Goal: Task Accomplishment & Management: Use online tool/utility

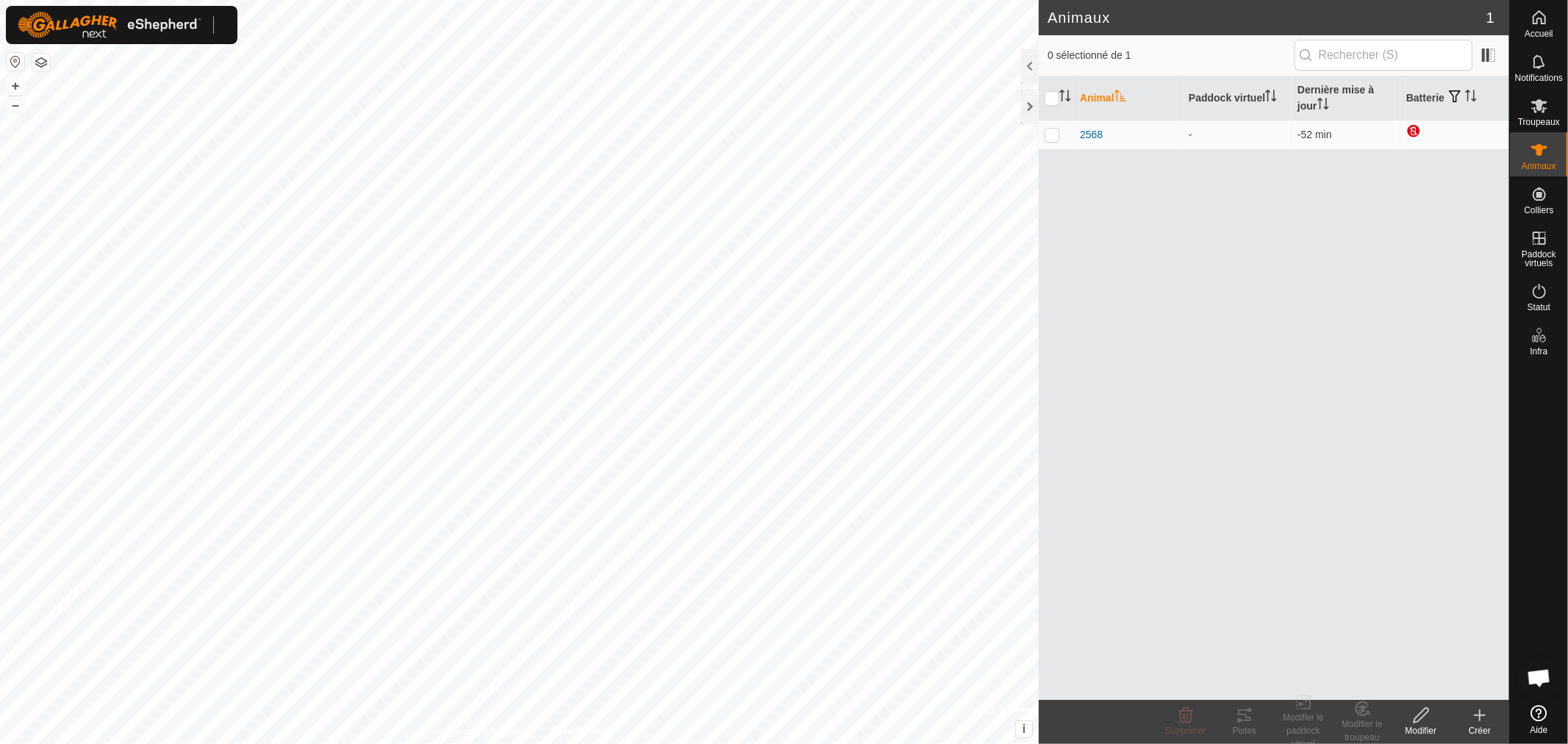
scroll to position [309, 0]
click at [578, 0] on html "Accueil Notifications Troupeaux Animaux Colliers Paddock virtuels Statut Infra …" at bounding box center [784, 372] width 1568 height 744
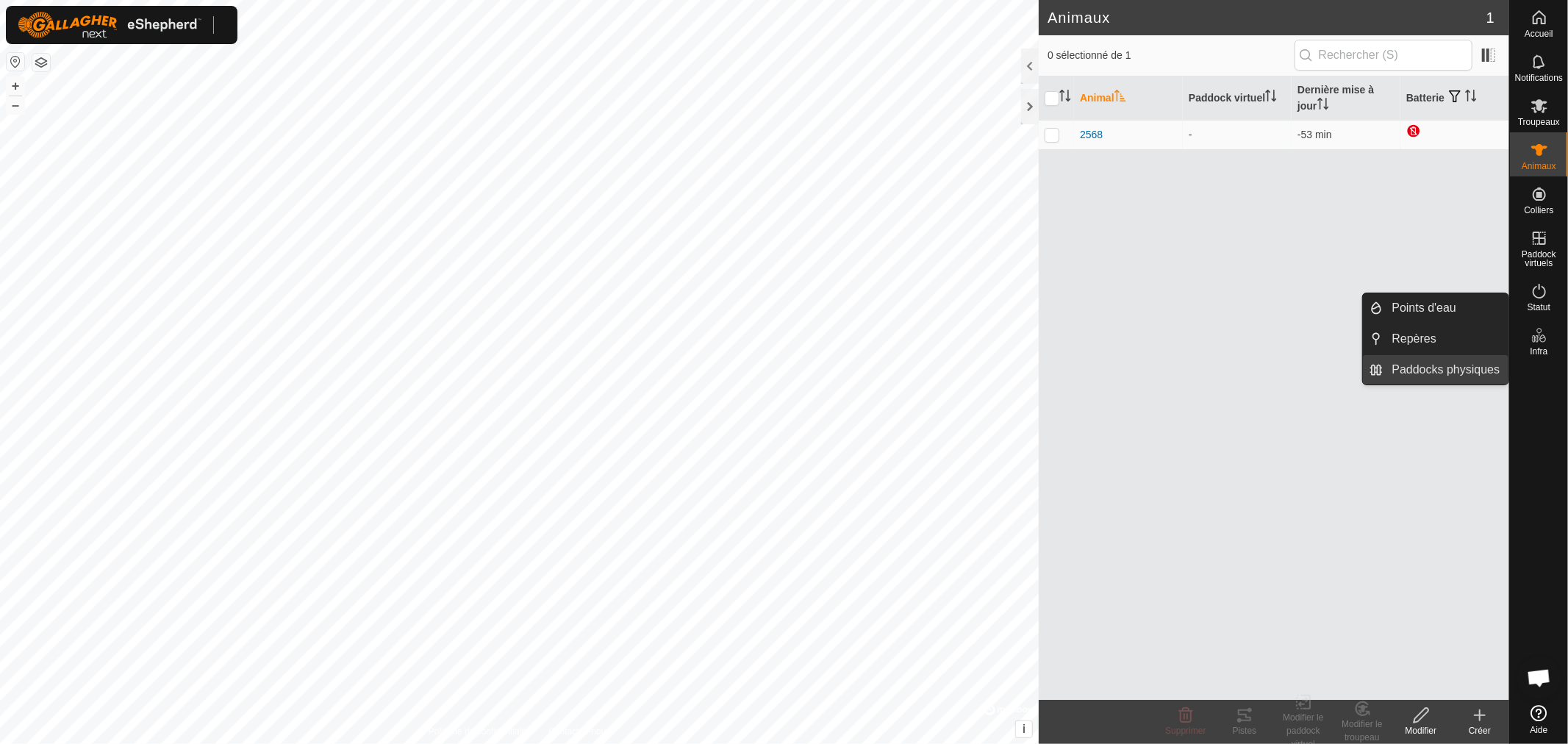
click at [1424, 370] on link "Paddocks physiques" at bounding box center [1446, 369] width 126 height 29
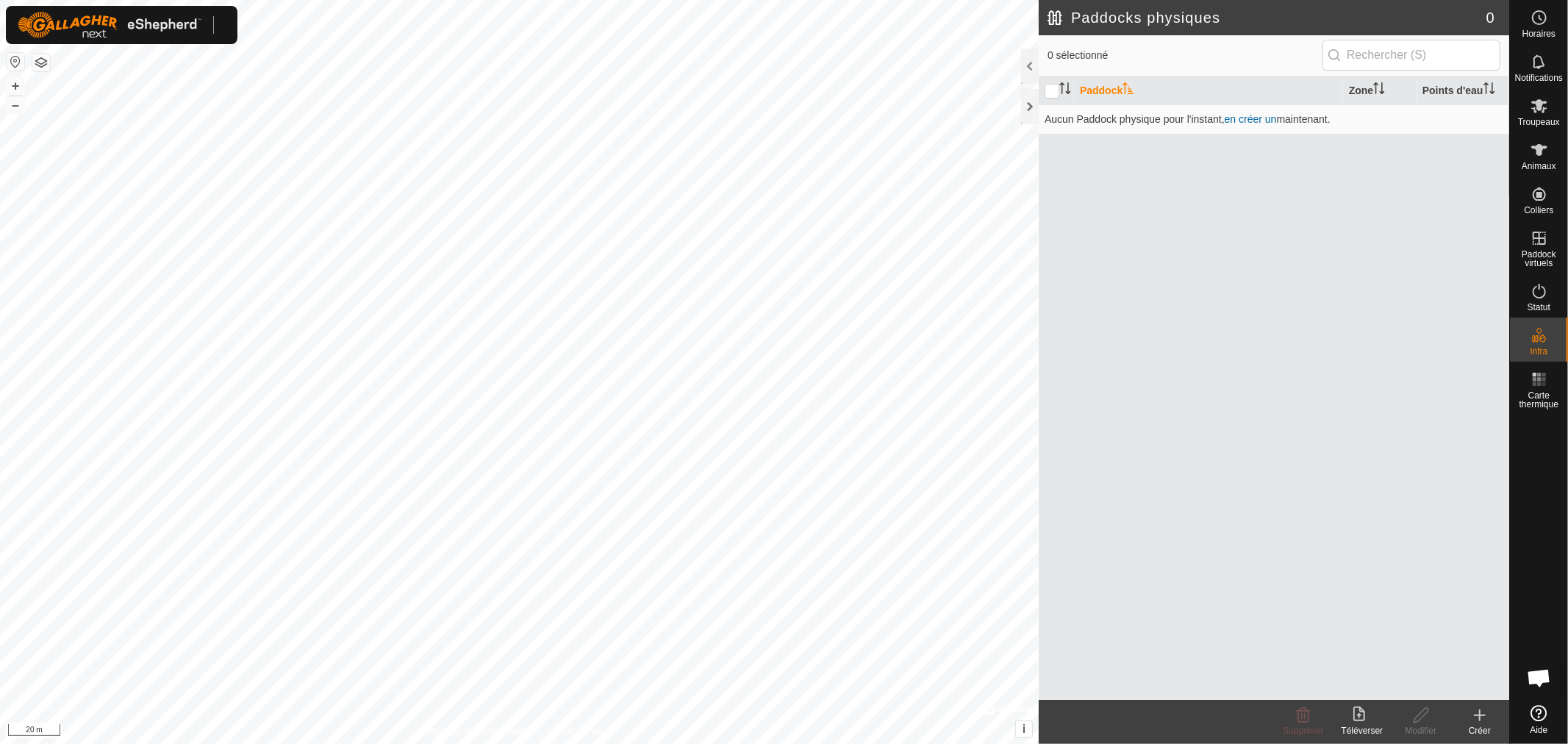
click at [1471, 718] on icon at bounding box center [1479, 715] width 18 height 18
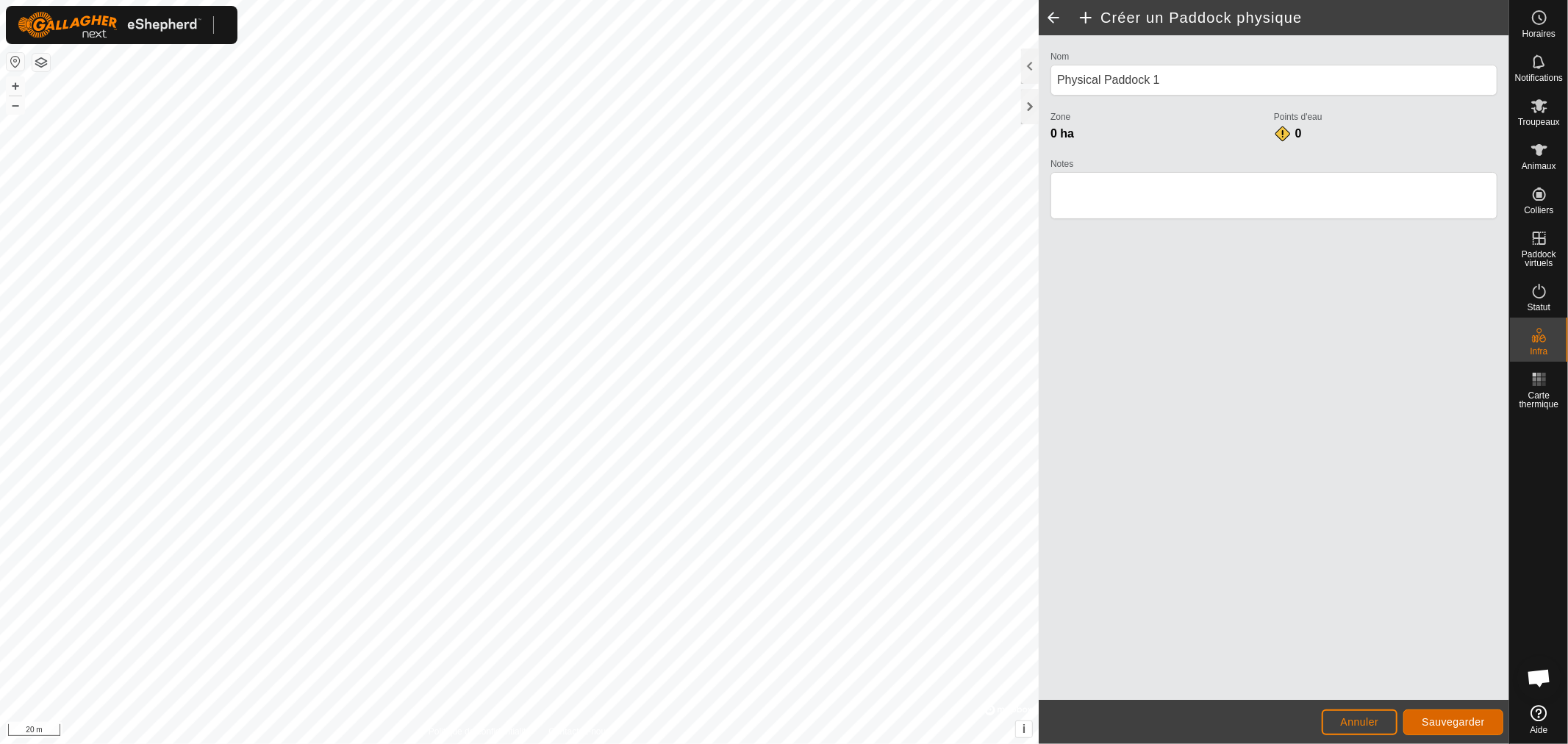
click at [1454, 717] on span "Sauvegarder" at bounding box center [1453, 722] width 64 height 11
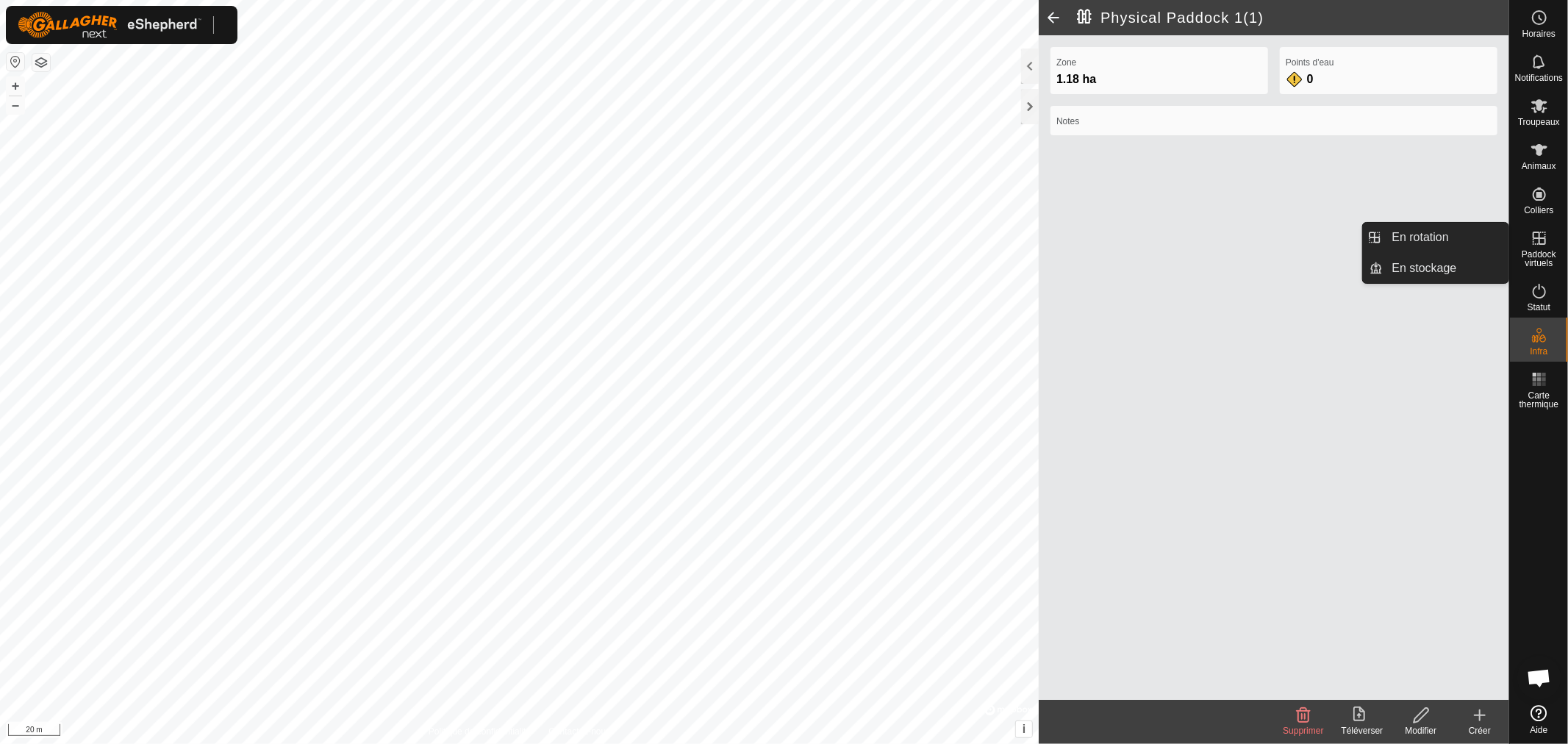
click at [1542, 253] on span "Paddock virtuels" at bounding box center [1539, 258] width 51 height 18
click at [1532, 256] on span "Paddock virtuels" at bounding box center [1539, 258] width 51 height 18
click at [1441, 247] on link "En rotation" at bounding box center [1446, 238] width 126 height 29
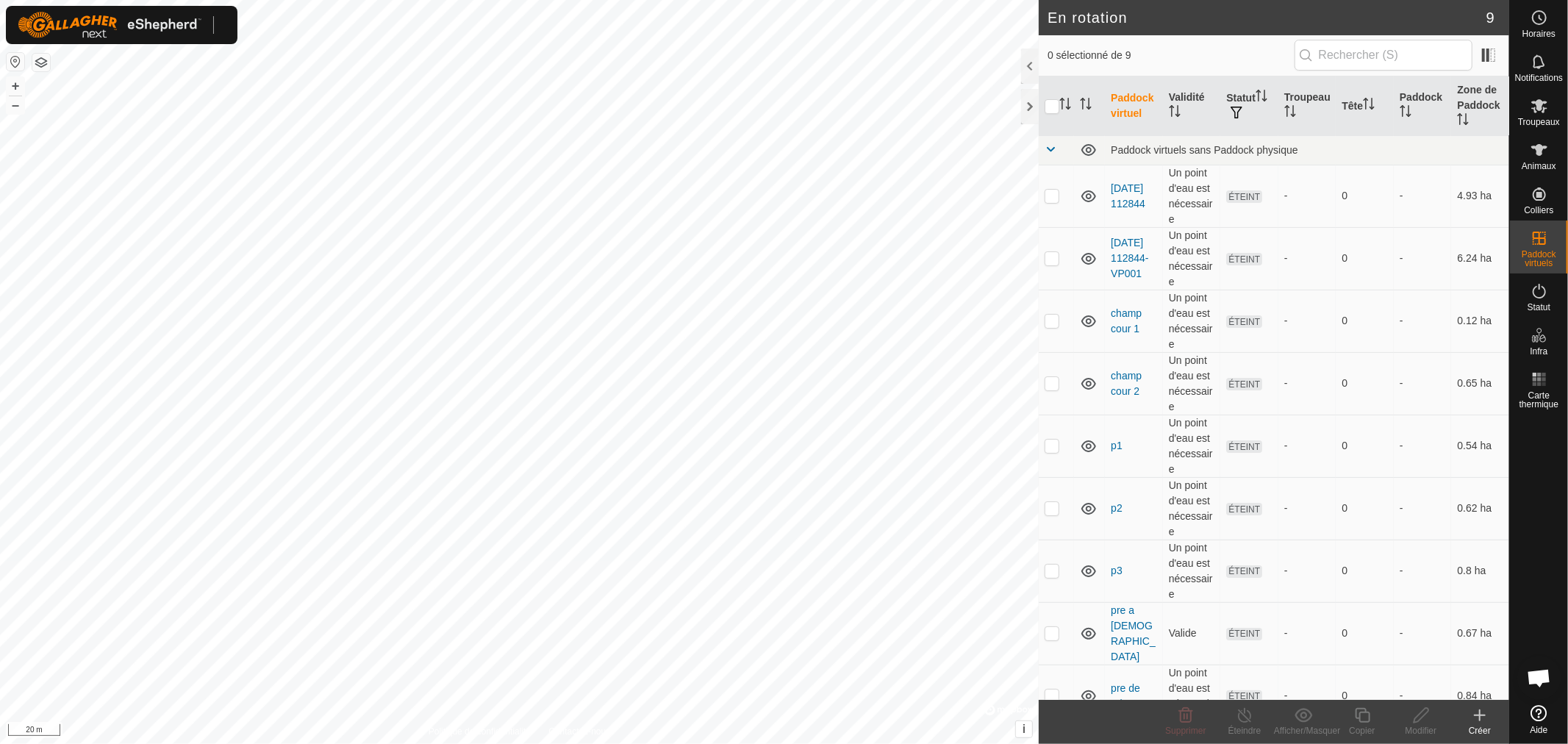
click at [1475, 718] on icon at bounding box center [1479, 715] width 18 height 18
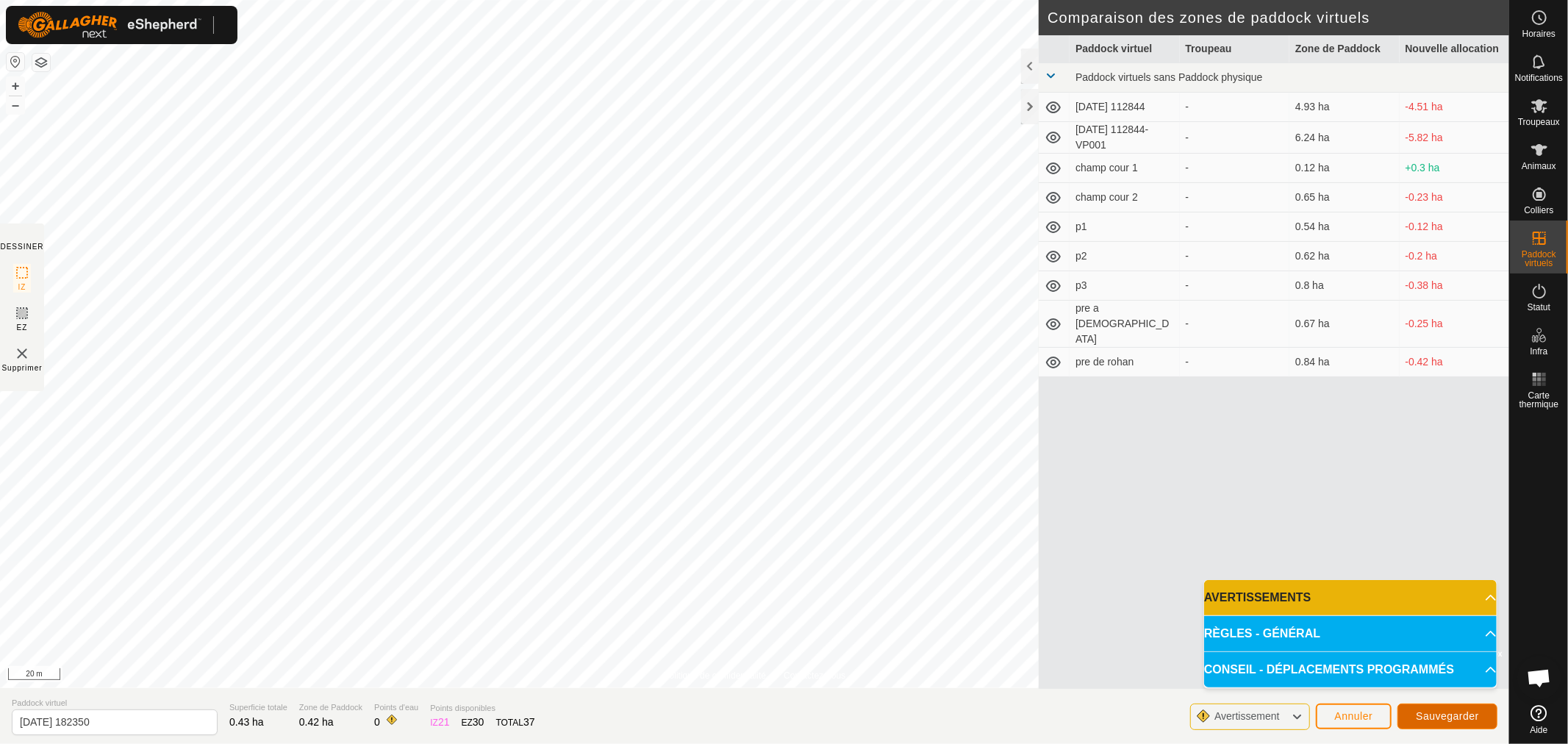
click at [1417, 714] on span "Sauvegarder" at bounding box center [1447, 716] width 64 height 11
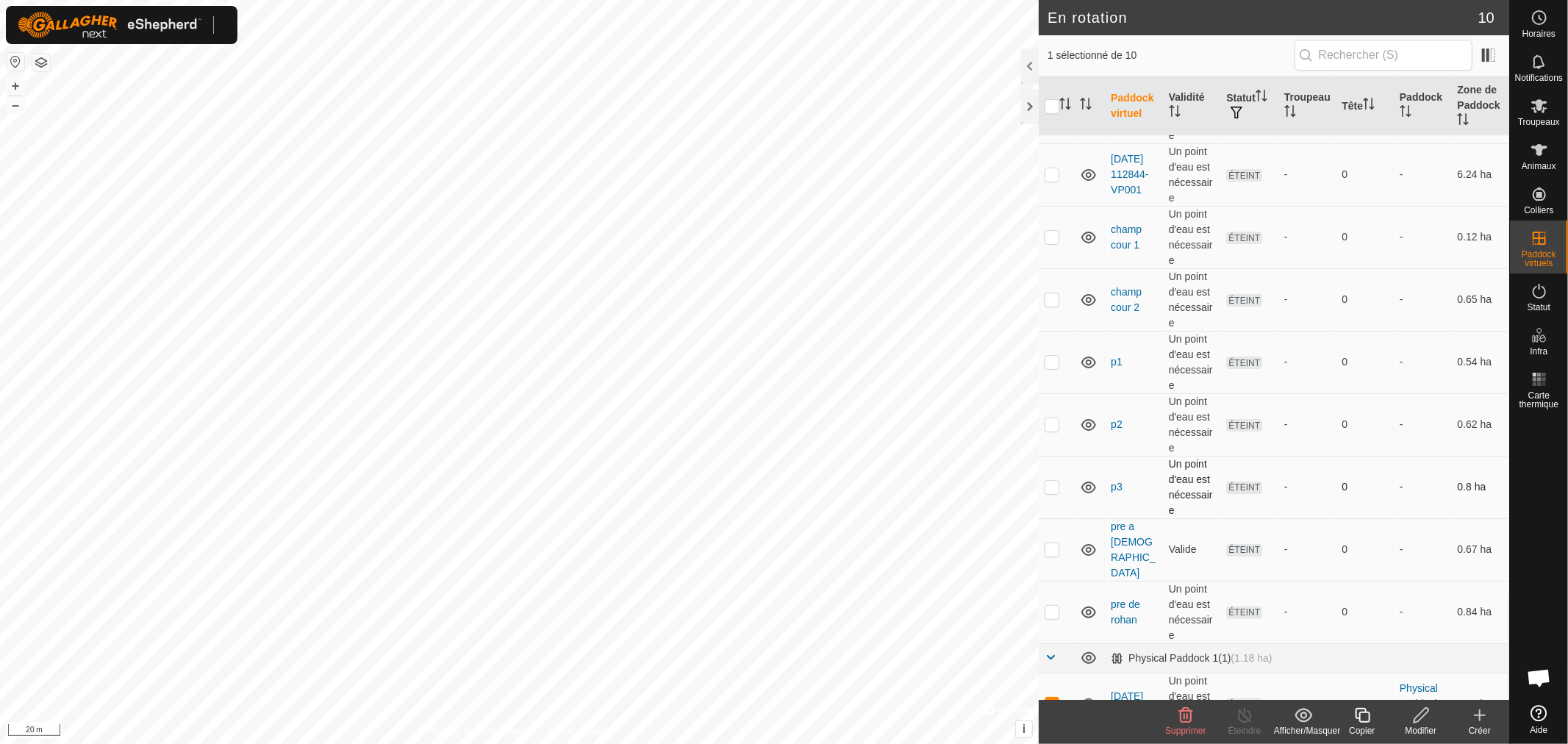
scroll to position [90, 0]
click at [1179, 716] on icon at bounding box center [1185, 715] width 18 height 18
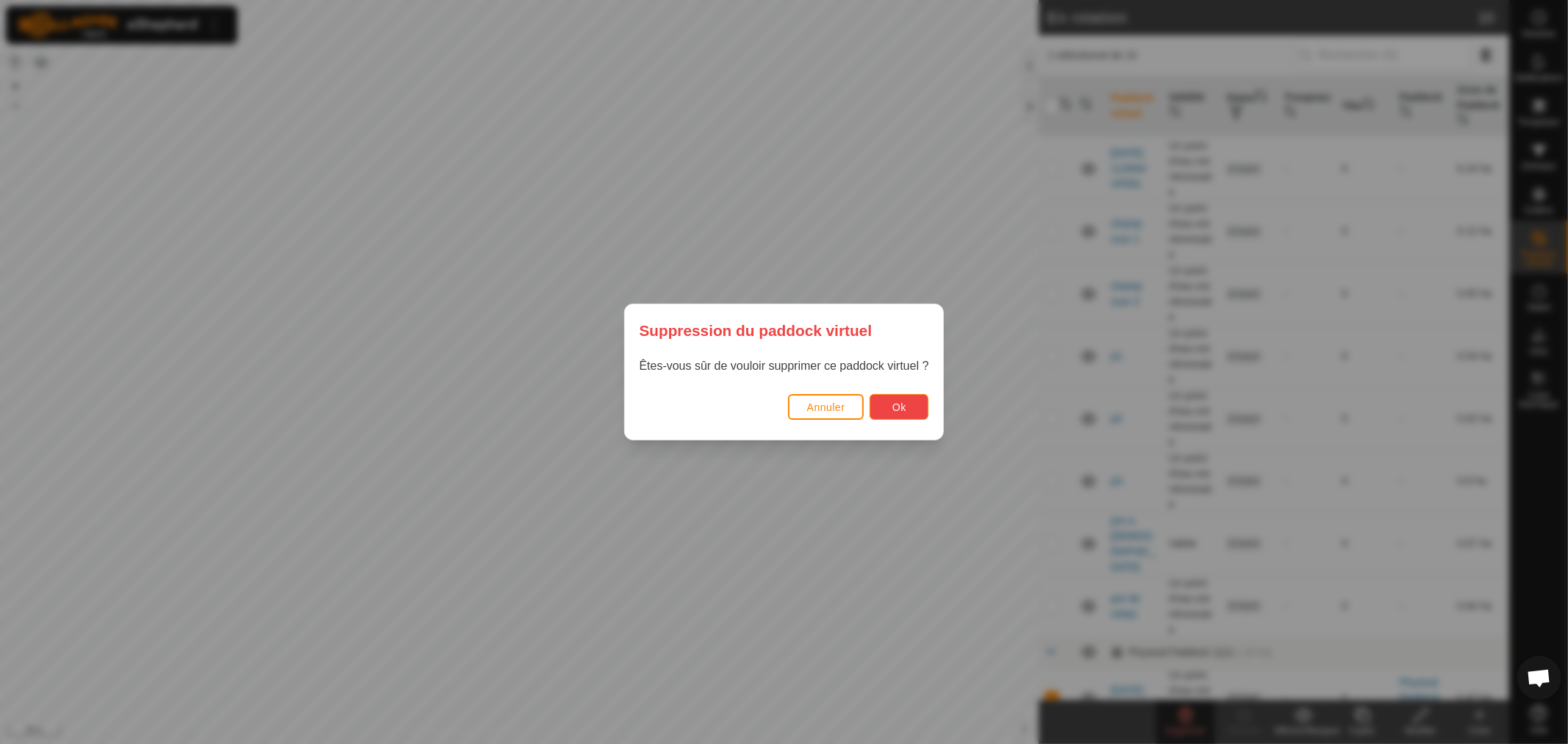
click at [905, 408] on span "Ok" at bounding box center [899, 407] width 14 height 11
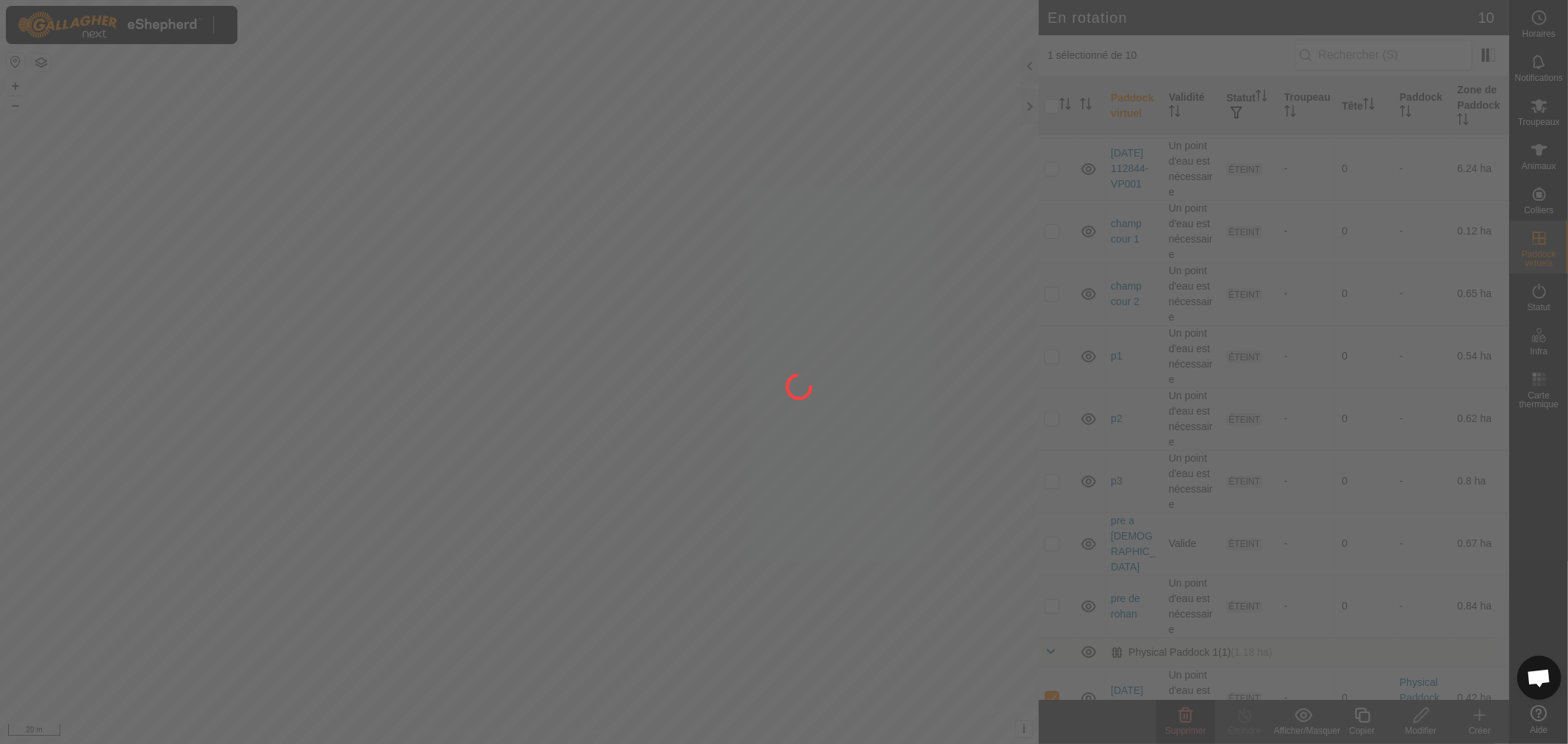
checkbox input "false"
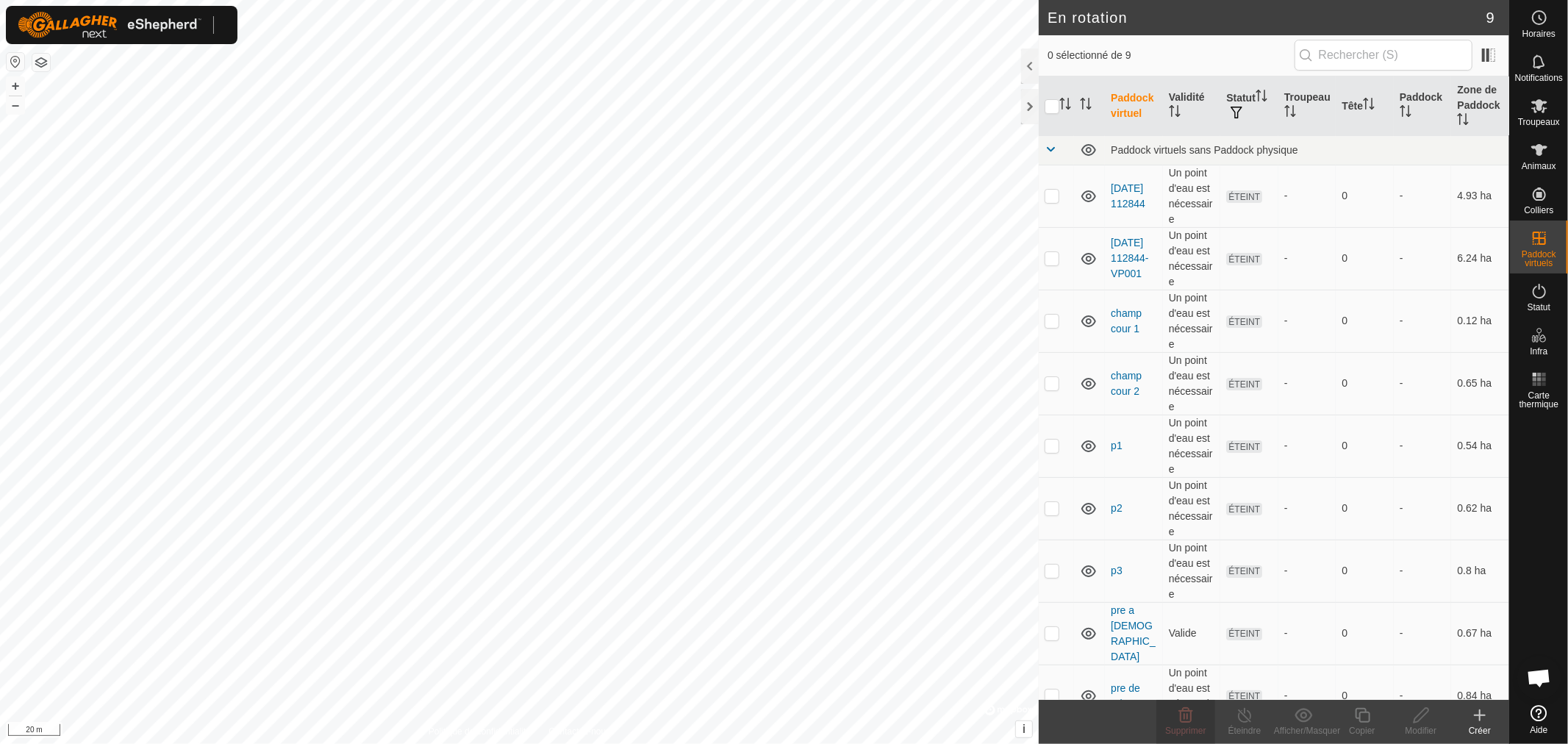
click at [1488, 723] on icon at bounding box center [1479, 715] width 18 height 18
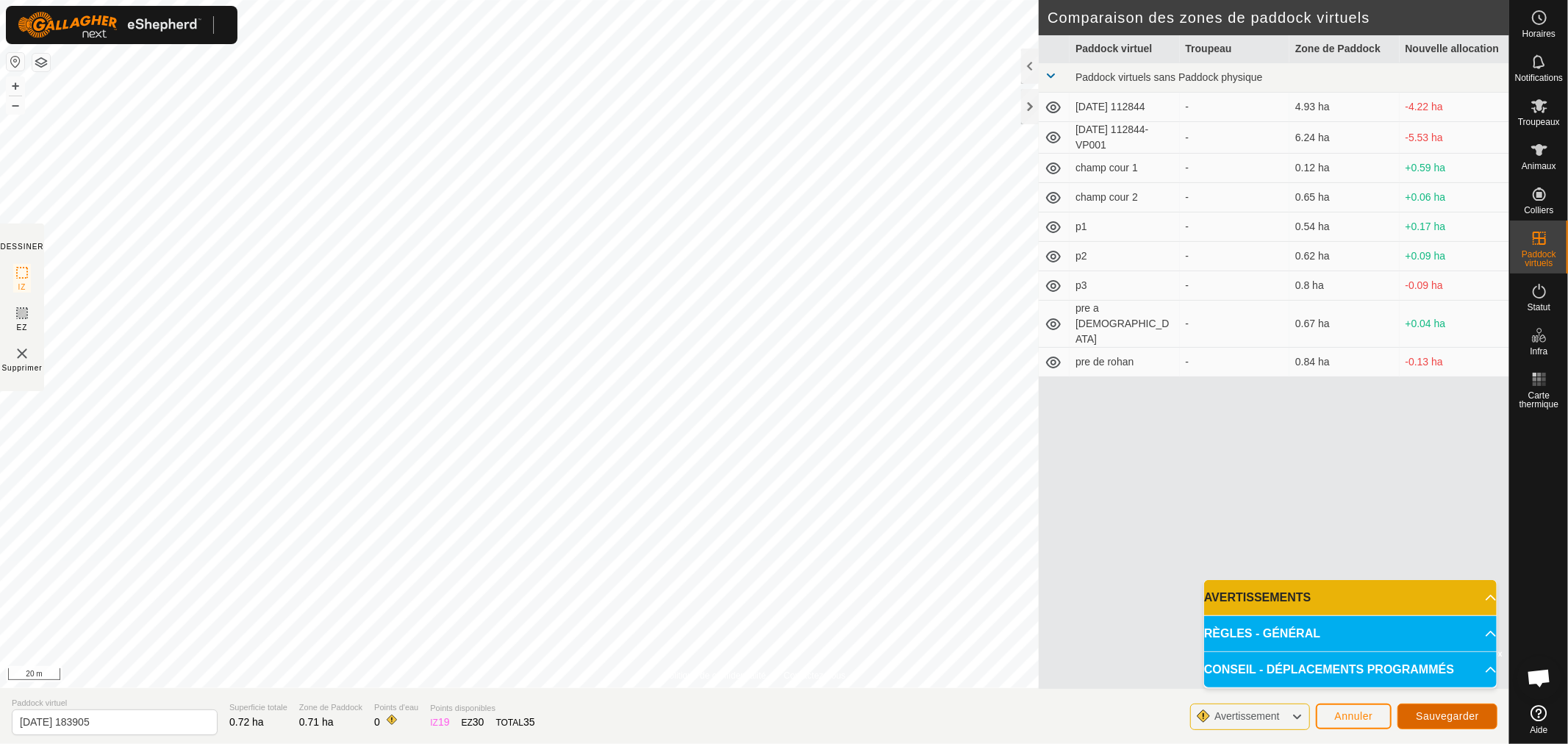
click at [1452, 716] on span "Sauvegarder" at bounding box center [1447, 716] width 64 height 11
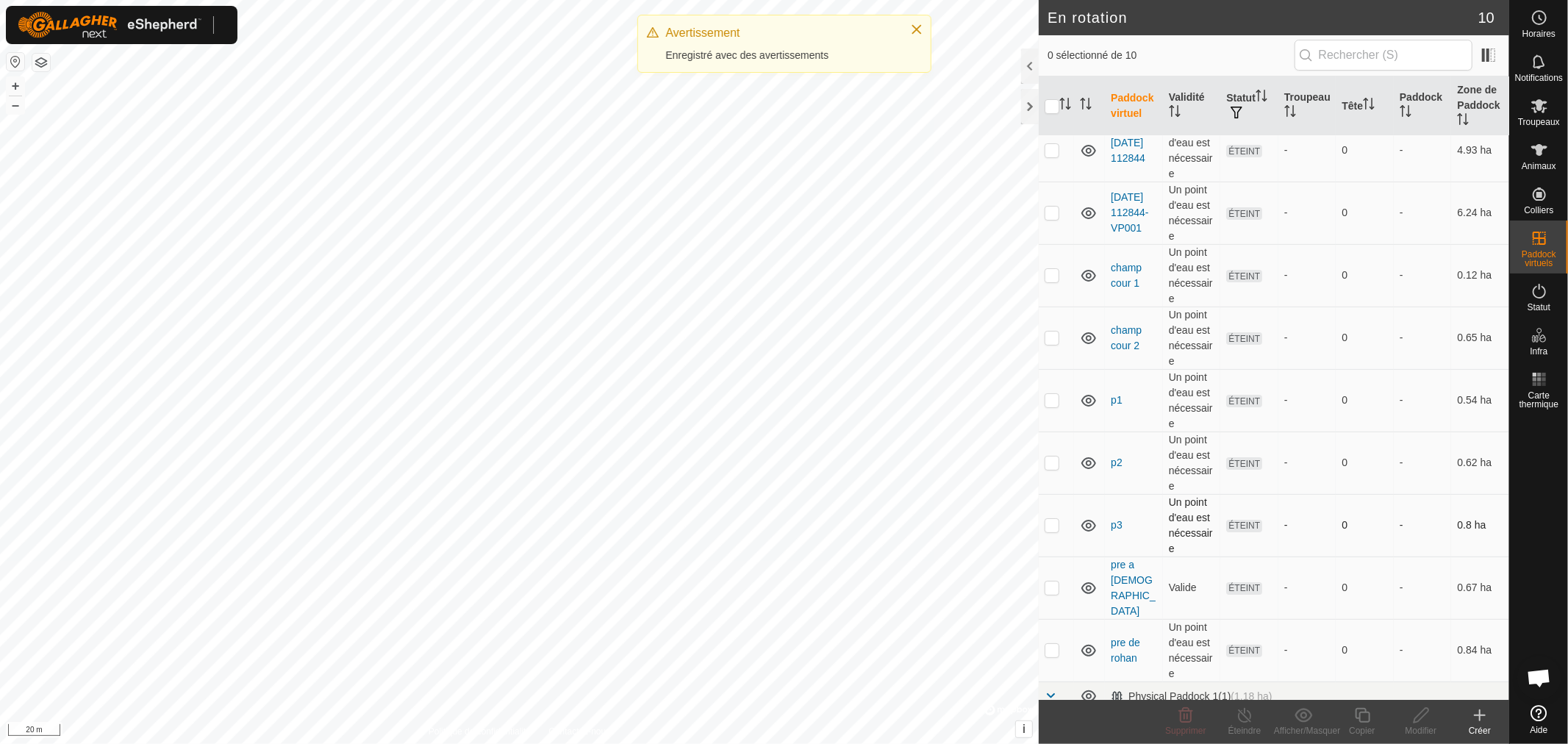
scroll to position [90, 0]
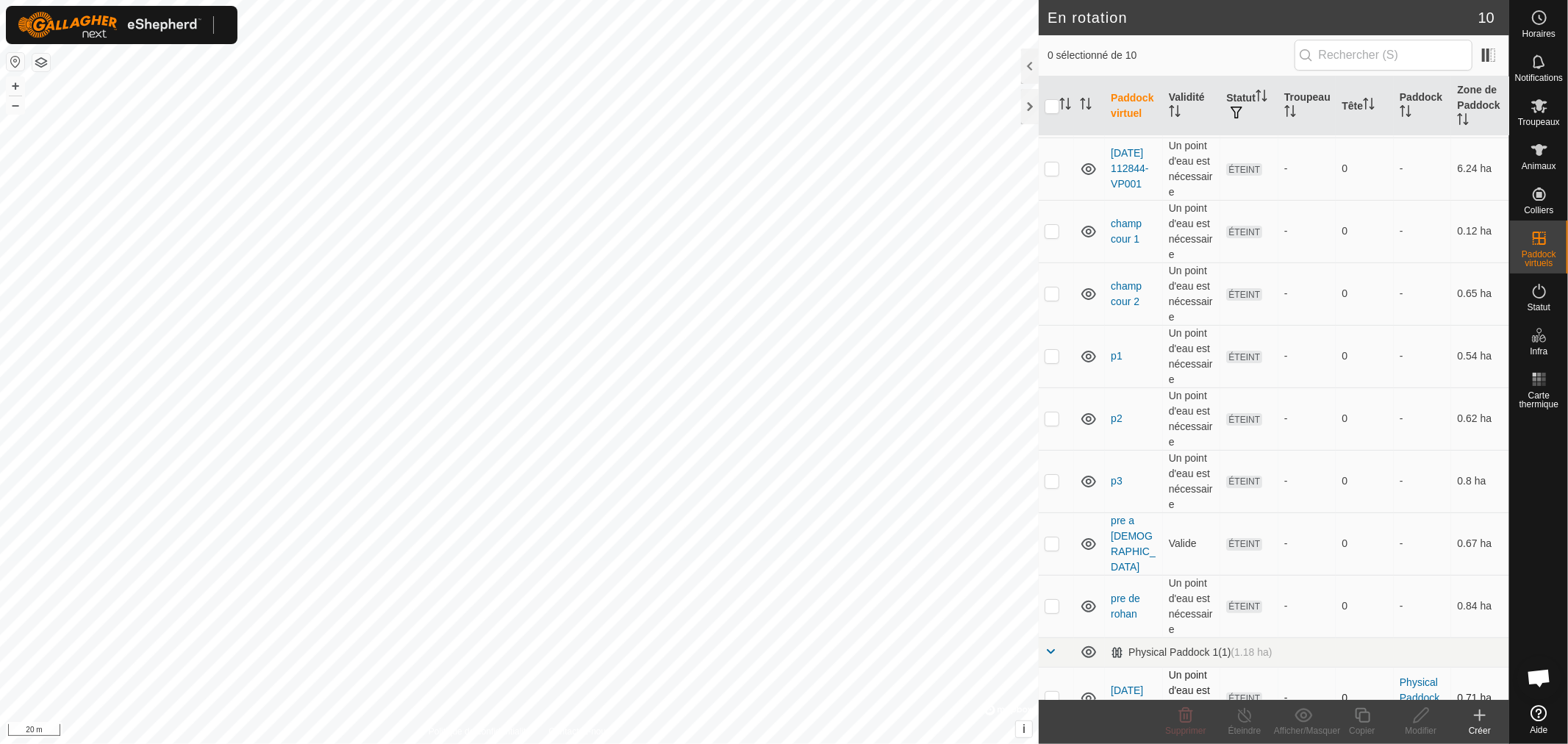
click at [1048, 692] on p-checkbox at bounding box center [1051, 697] width 15 height 11
checkbox input "true"
click at [1416, 714] on icon at bounding box center [1421, 715] width 18 height 18
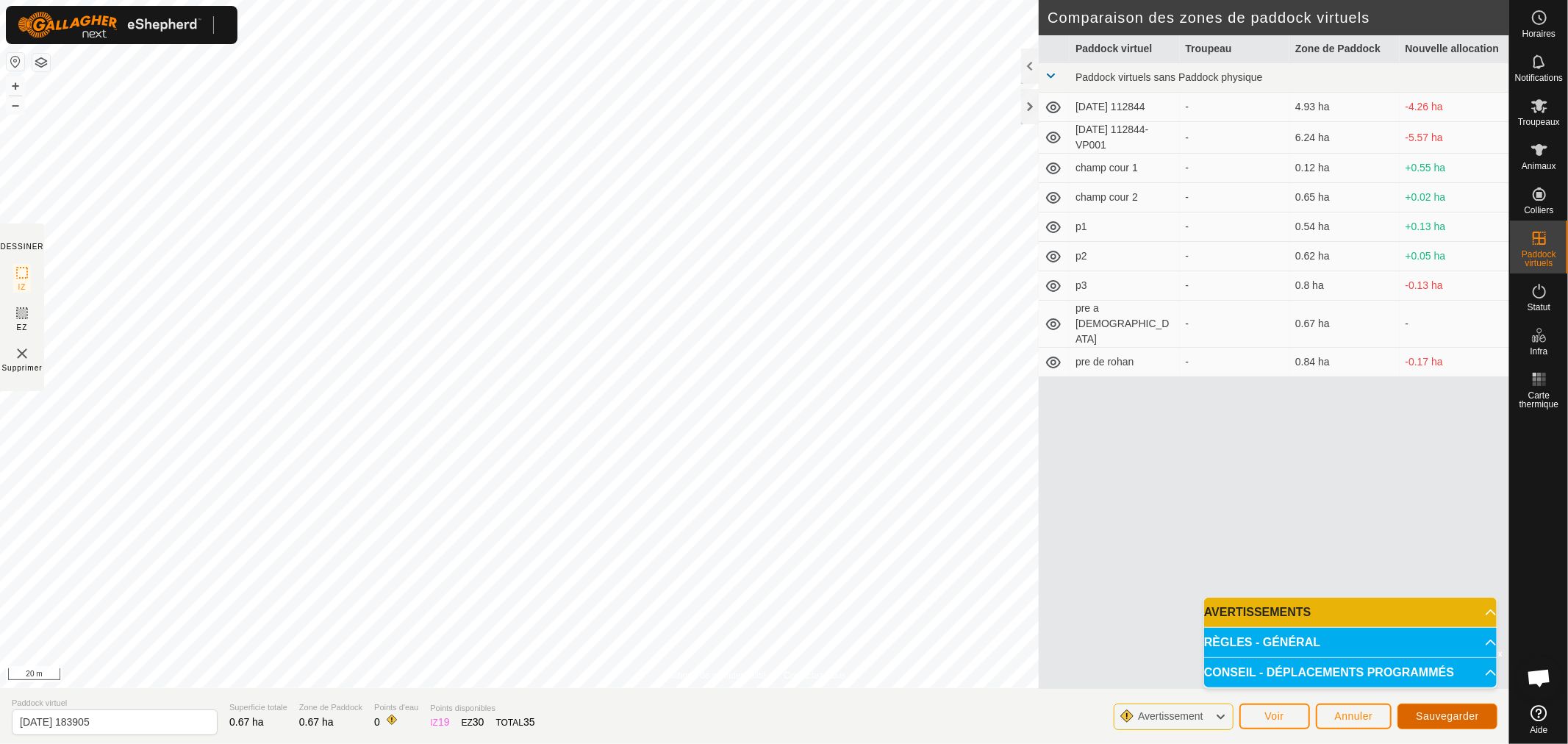
click at [1452, 709] on button "Sauvegarder" at bounding box center [1447, 716] width 100 height 26
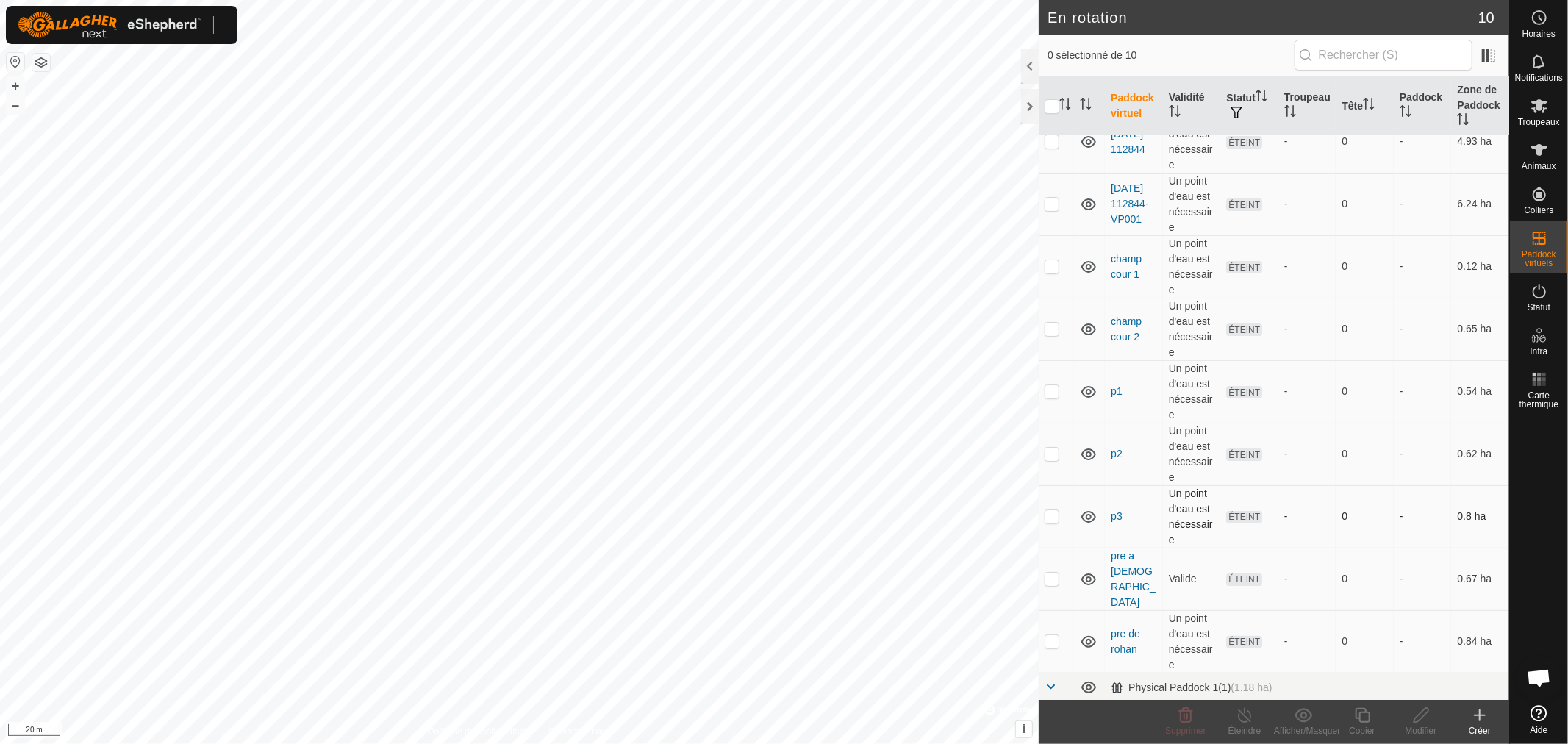
scroll to position [90, 0]
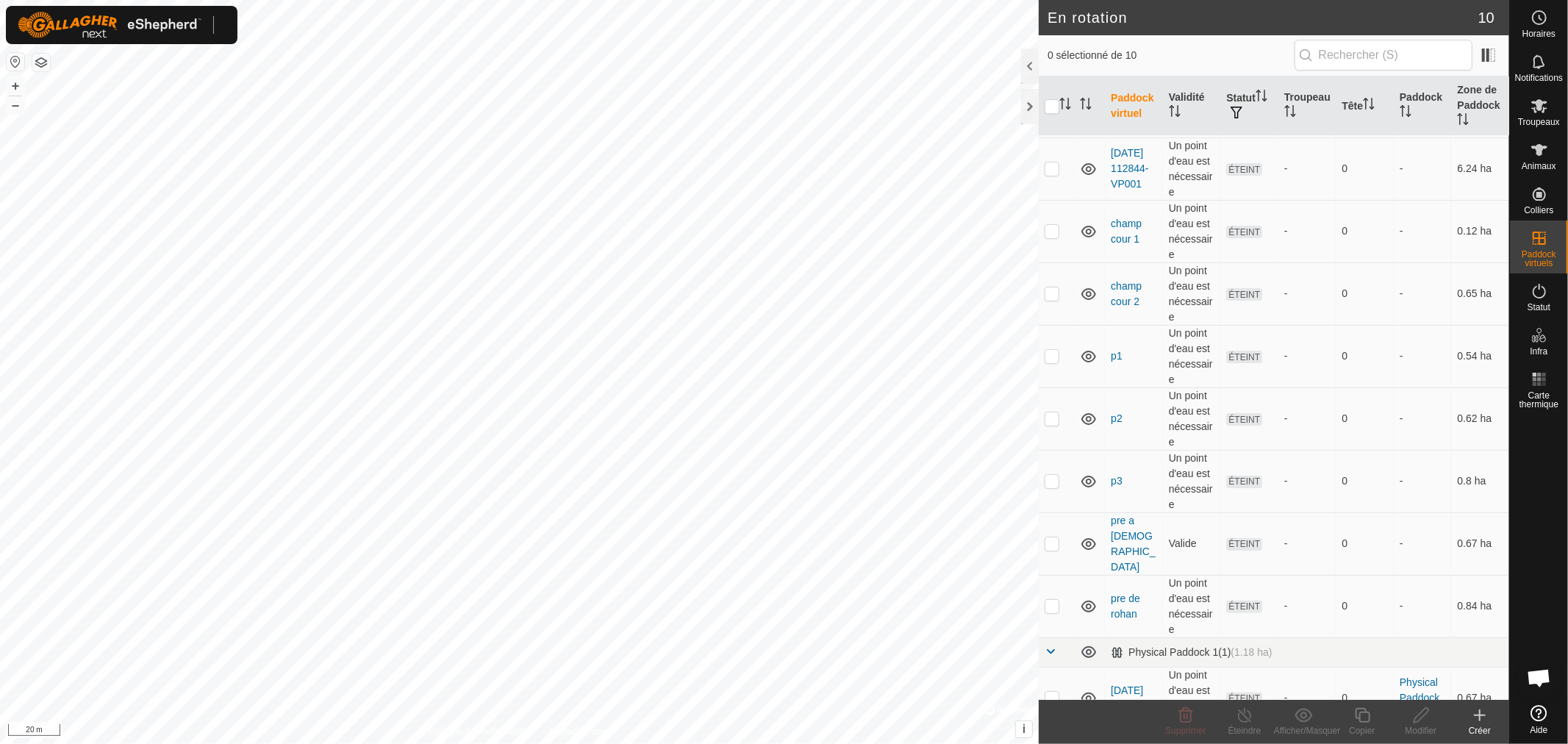
drag, startPoint x: 1052, startPoint y: 671, endPoint x: 1297, endPoint y: 721, distance: 250.0
click at [1052, 692] on p-checkbox at bounding box center [1051, 697] width 15 height 11
checkbox input "true"
click at [1361, 723] on icon at bounding box center [1362, 715] width 18 height 18
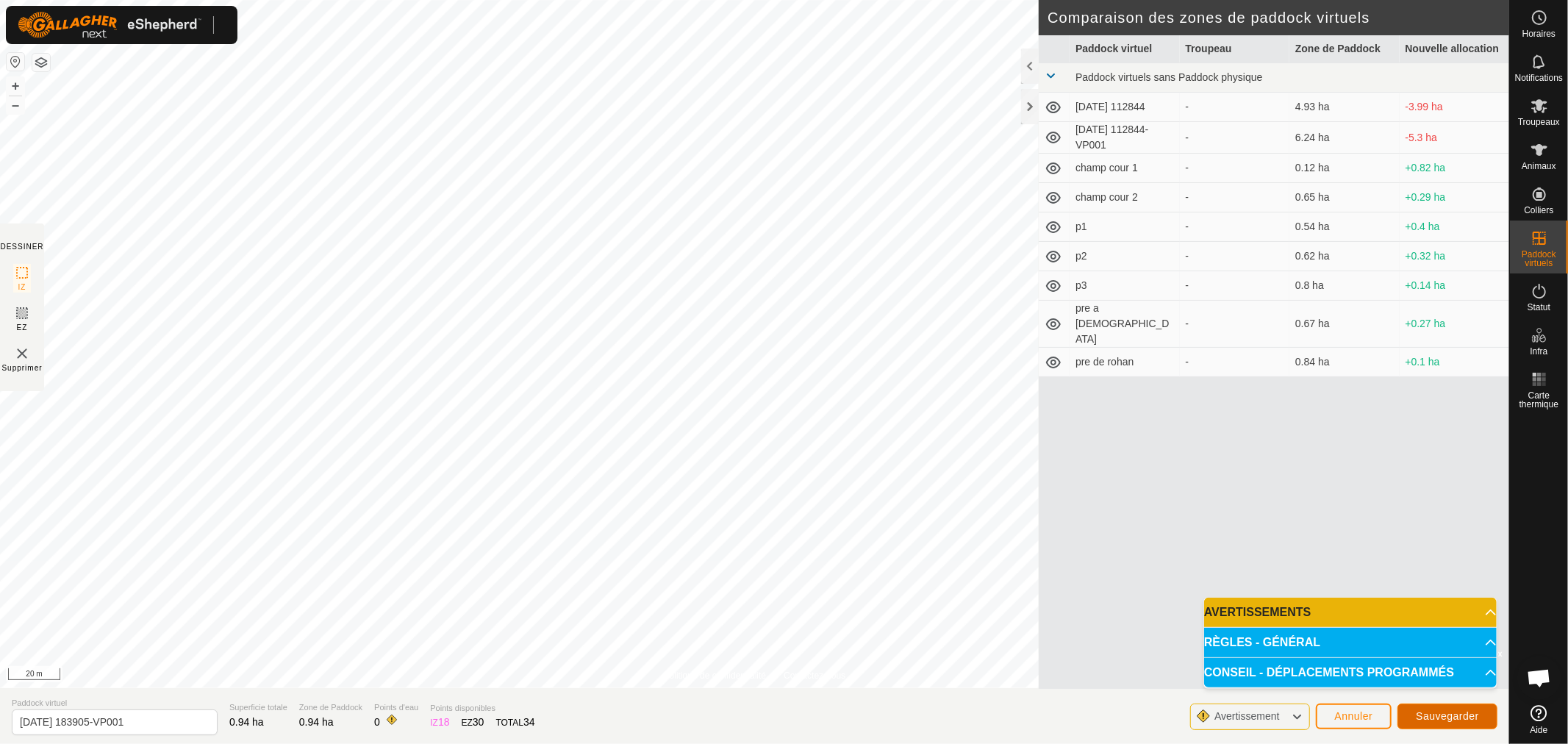
click at [1465, 715] on span "Sauvegarder" at bounding box center [1447, 716] width 64 height 11
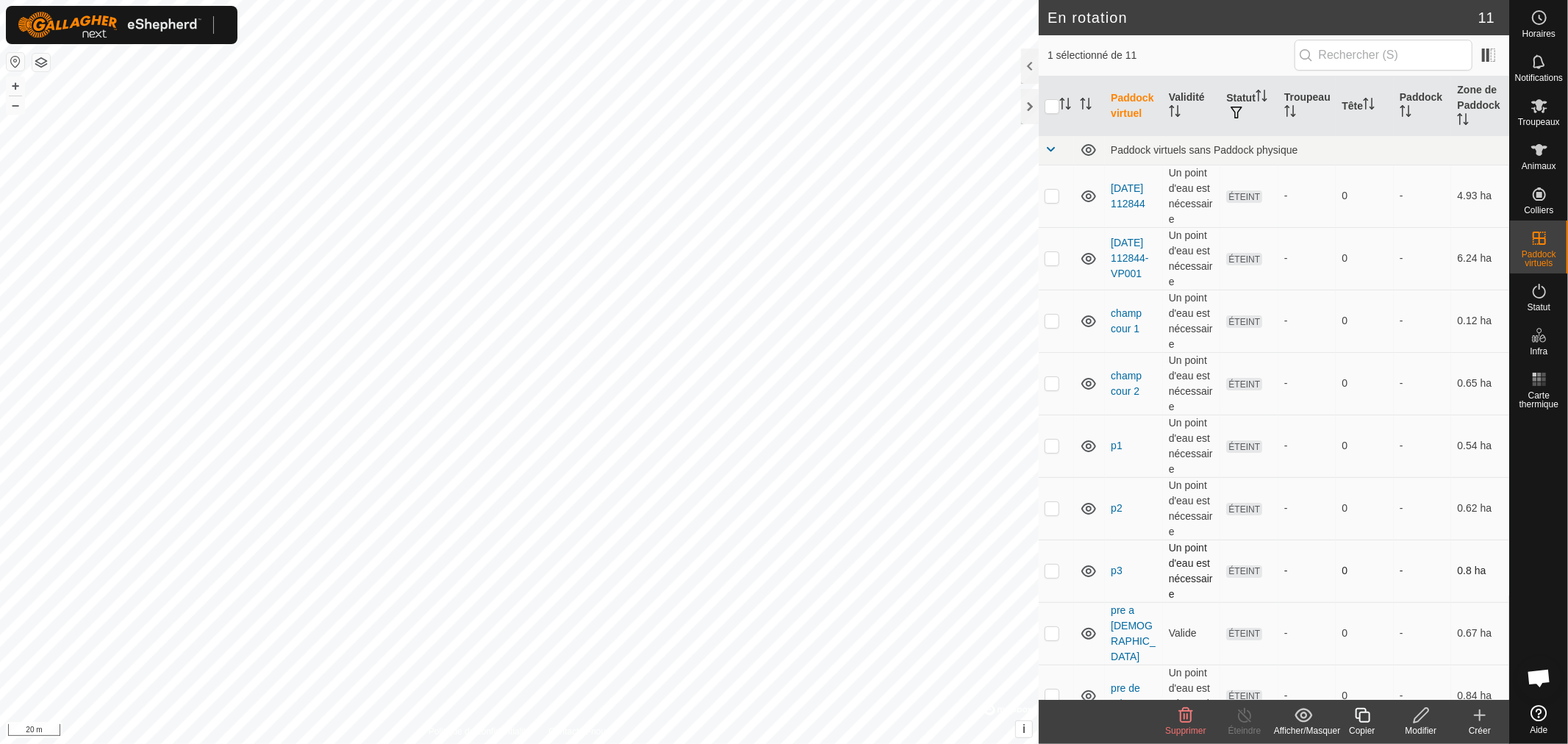
scroll to position [152, 0]
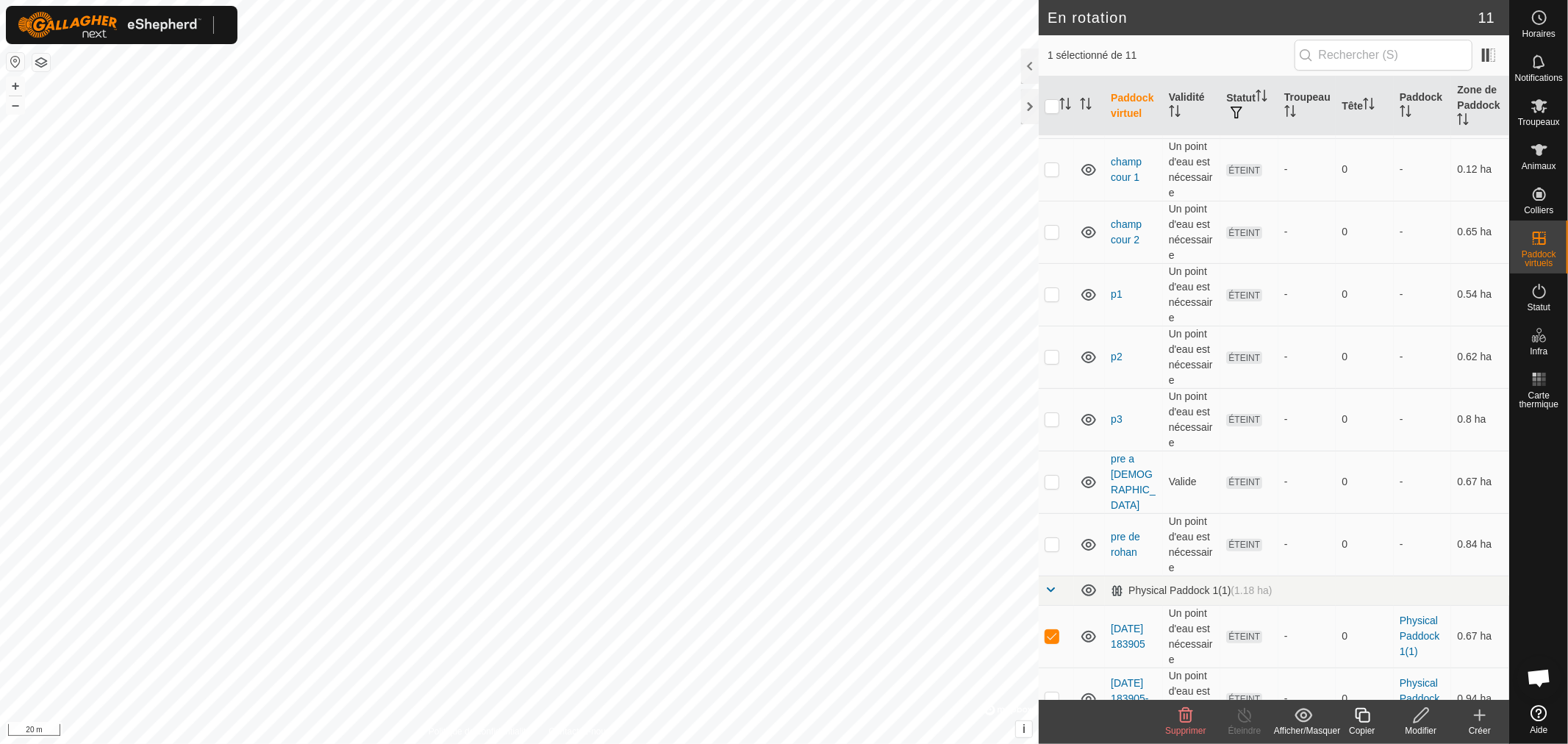
click at [1184, 717] on icon at bounding box center [1186, 715] width 14 height 15
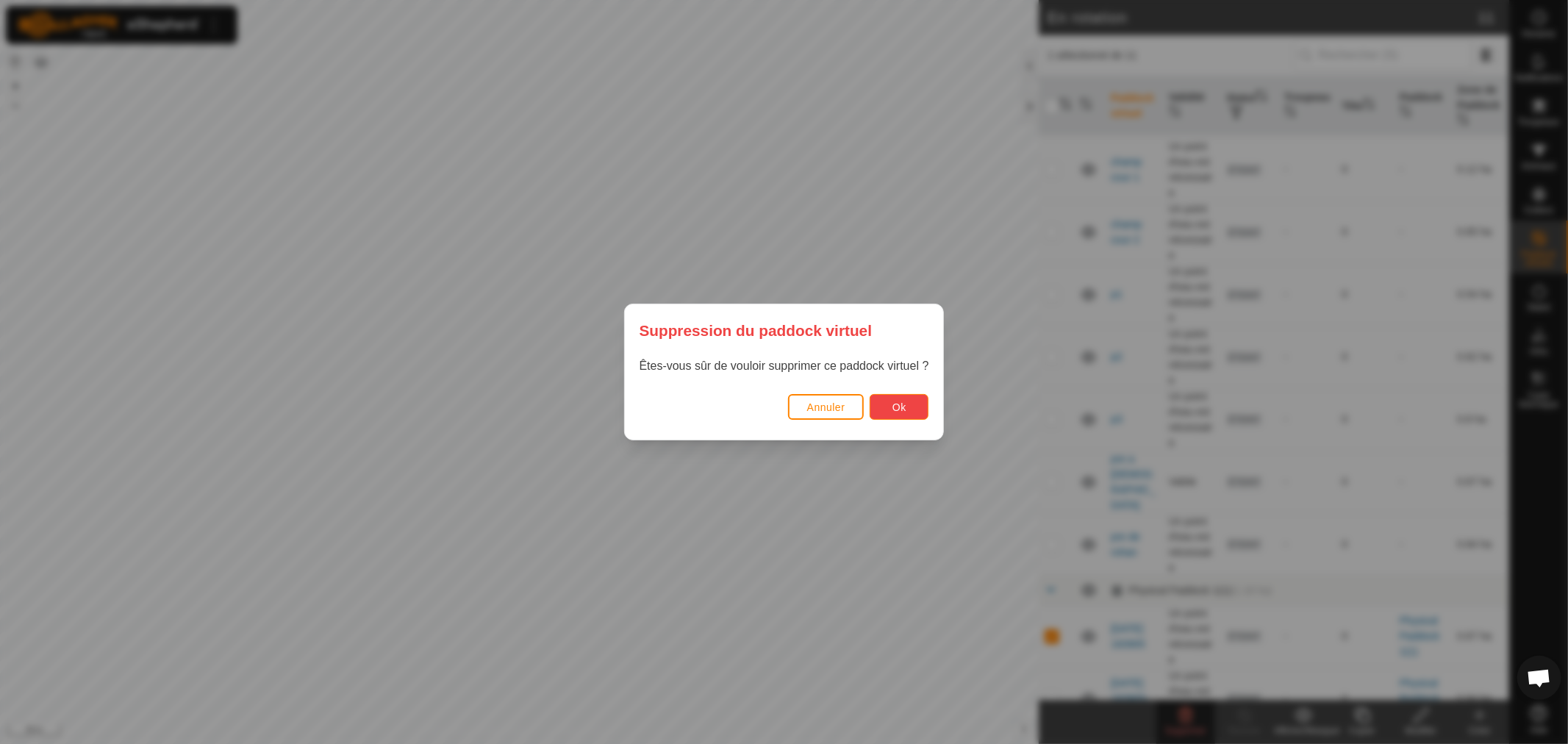
click at [895, 408] on span "Ok" at bounding box center [899, 407] width 14 height 11
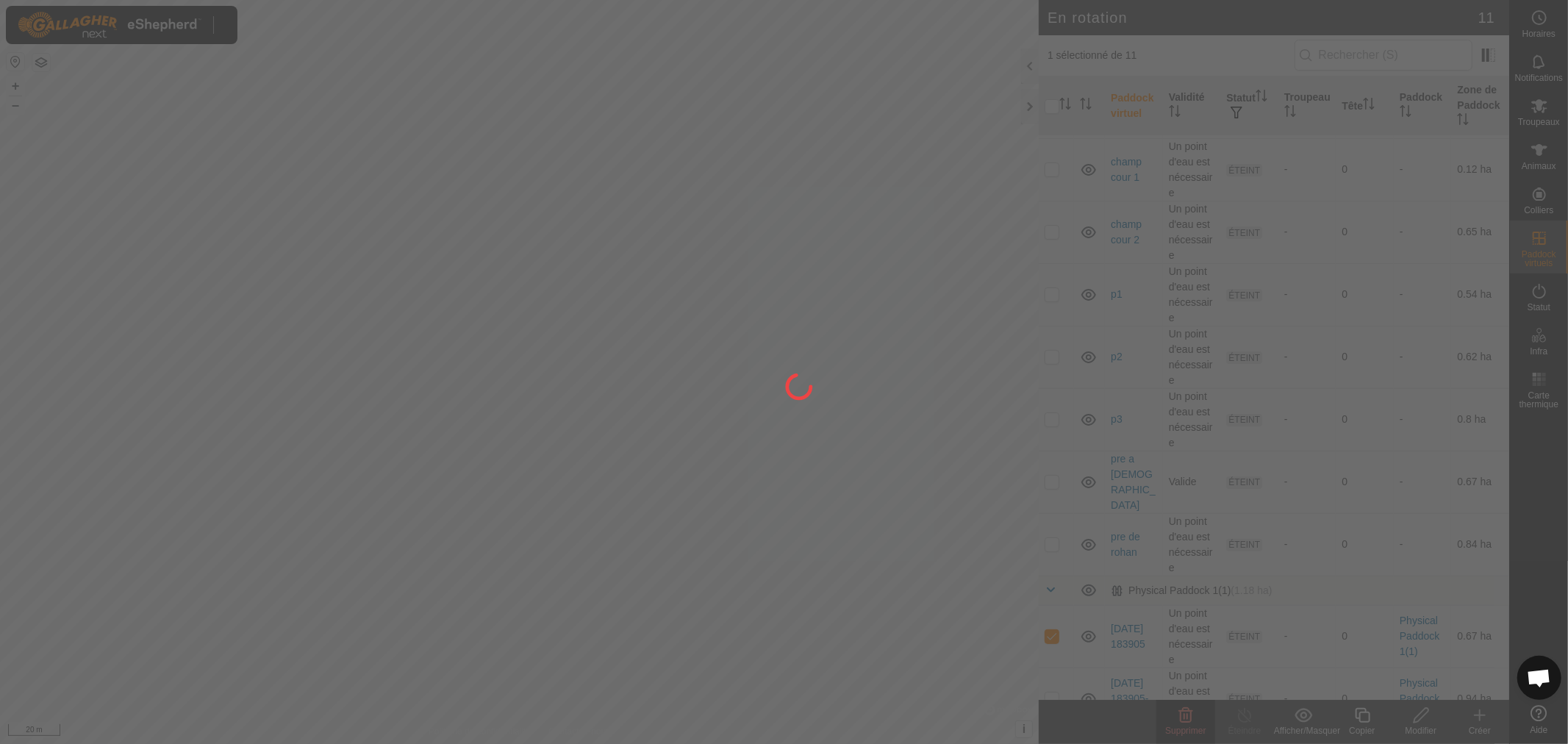
checkbox input "false"
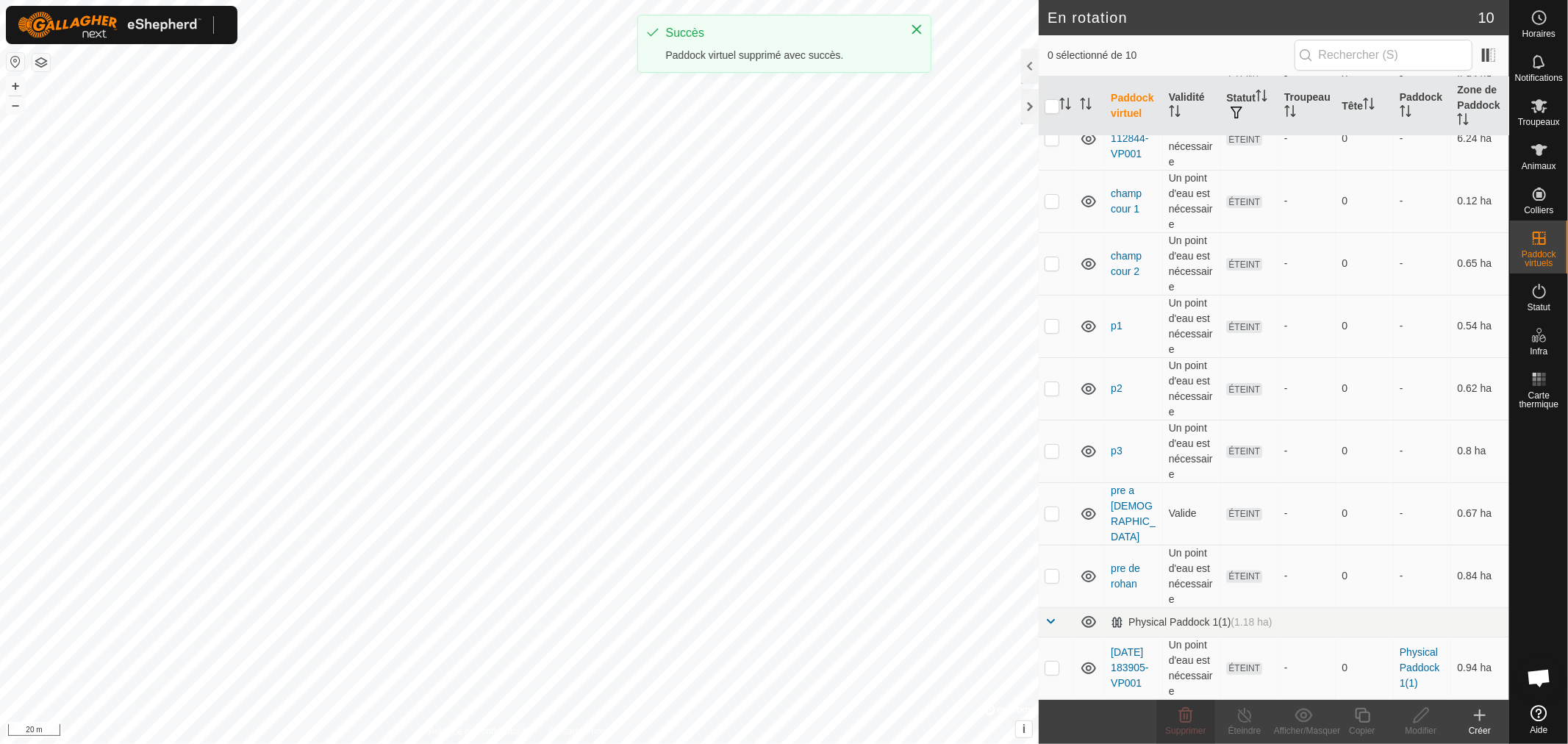
scroll to position [0, 0]
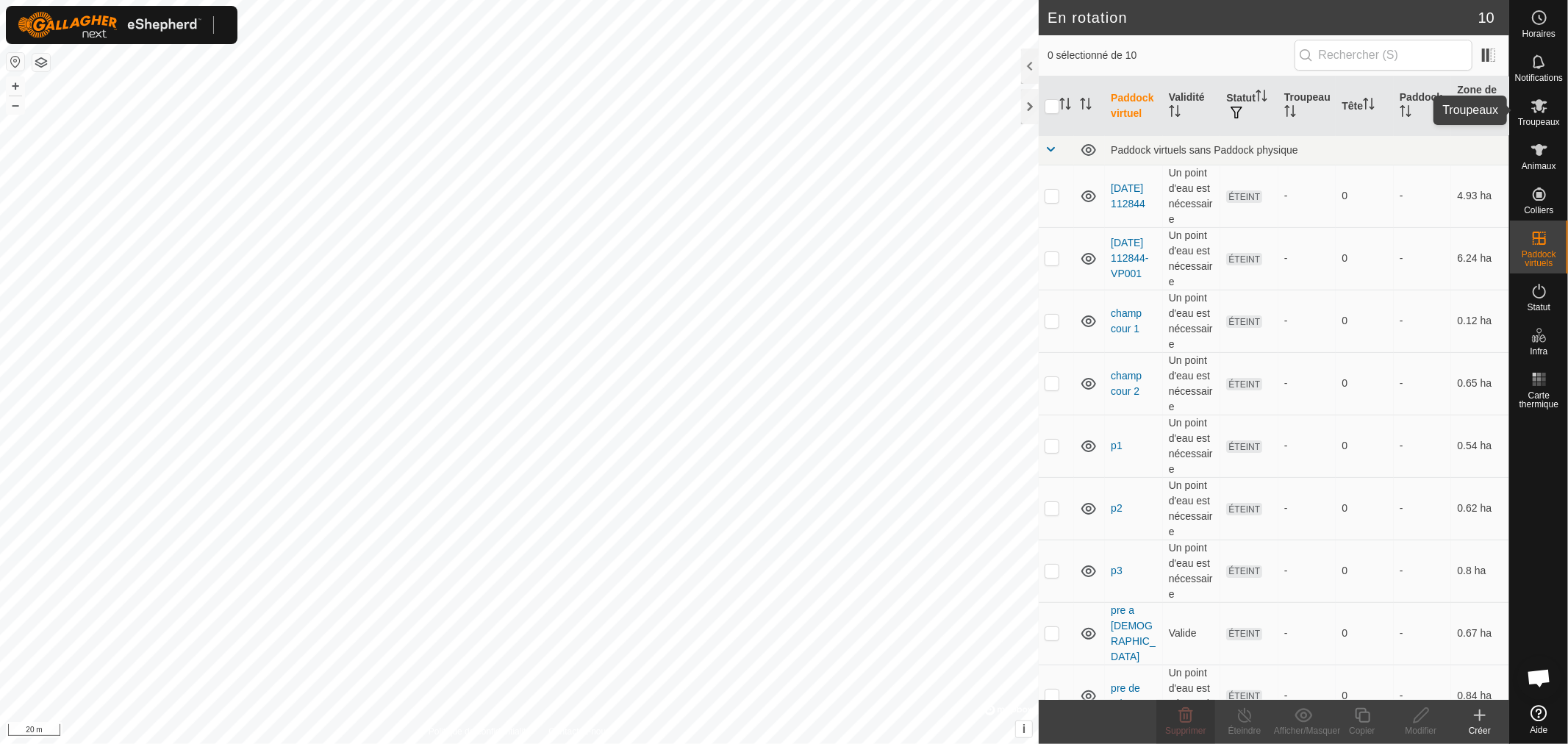
click at [1531, 111] on icon at bounding box center [1539, 106] width 18 height 18
